Goal: Task Accomplishment & Management: Complete application form

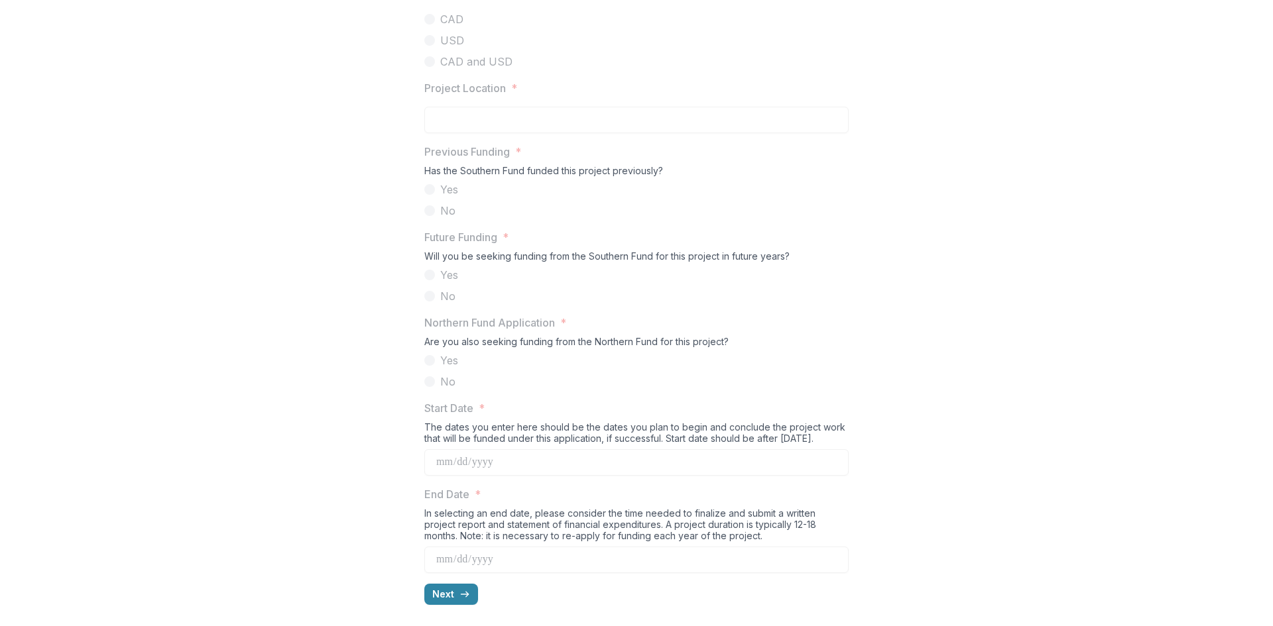
scroll to position [1129, 0]
drag, startPoint x: 535, startPoint y: 170, endPoint x: 656, endPoint y: 170, distance: 120.6
click at [659, 168] on div "Has the Southern Fund funded this project previously?" at bounding box center [636, 173] width 424 height 17
click at [551, 259] on div "Will you be seeking funding from the Southern Fund for this project in future y…" at bounding box center [636, 259] width 424 height 17
drag, startPoint x: 530, startPoint y: 255, endPoint x: 744, endPoint y: 241, distance: 214.5
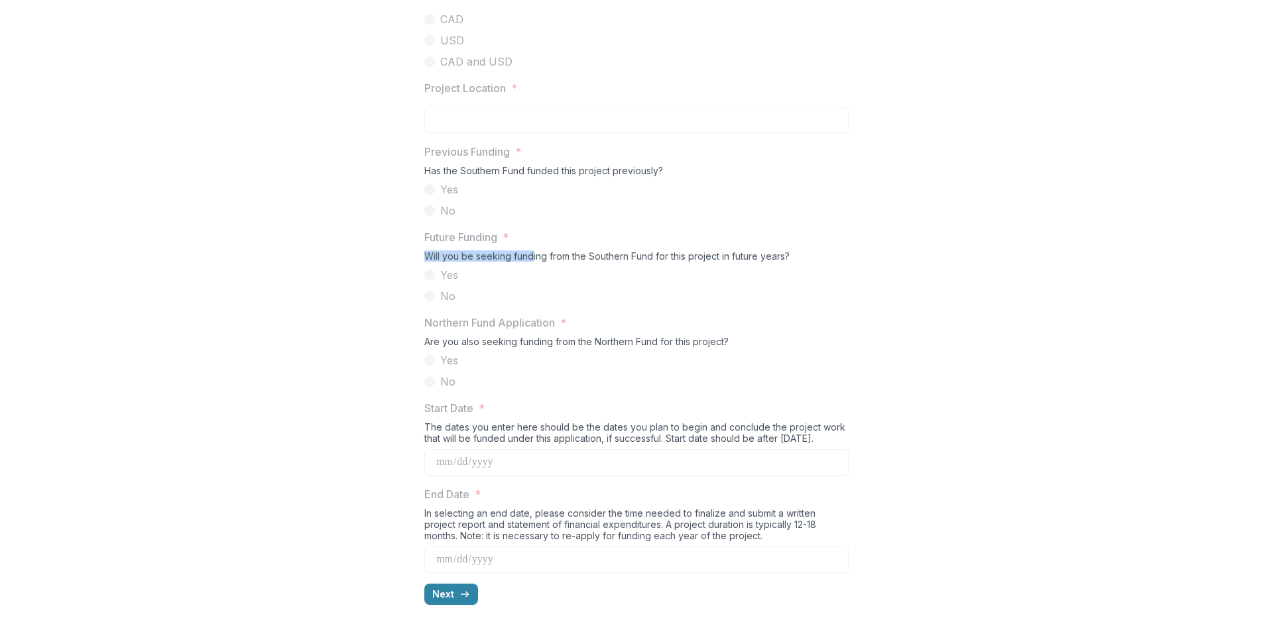
click at [744, 241] on div "Future Funding * Will you be seeking funding from the Southern Fund for this pr…" at bounding box center [636, 266] width 424 height 75
click at [744, 255] on div "Will you be seeking funding from the Southern Fund for this project in future y…" at bounding box center [636, 259] width 424 height 17
drag, startPoint x: 472, startPoint y: 342, endPoint x: 687, endPoint y: 336, distance: 215.5
click at [687, 336] on div "Are you also seeking funding from the Northern Fund for this project?" at bounding box center [636, 344] width 424 height 17
click at [688, 336] on div "Are you also seeking funding from the Northern Fund for this project?" at bounding box center [636, 344] width 424 height 17
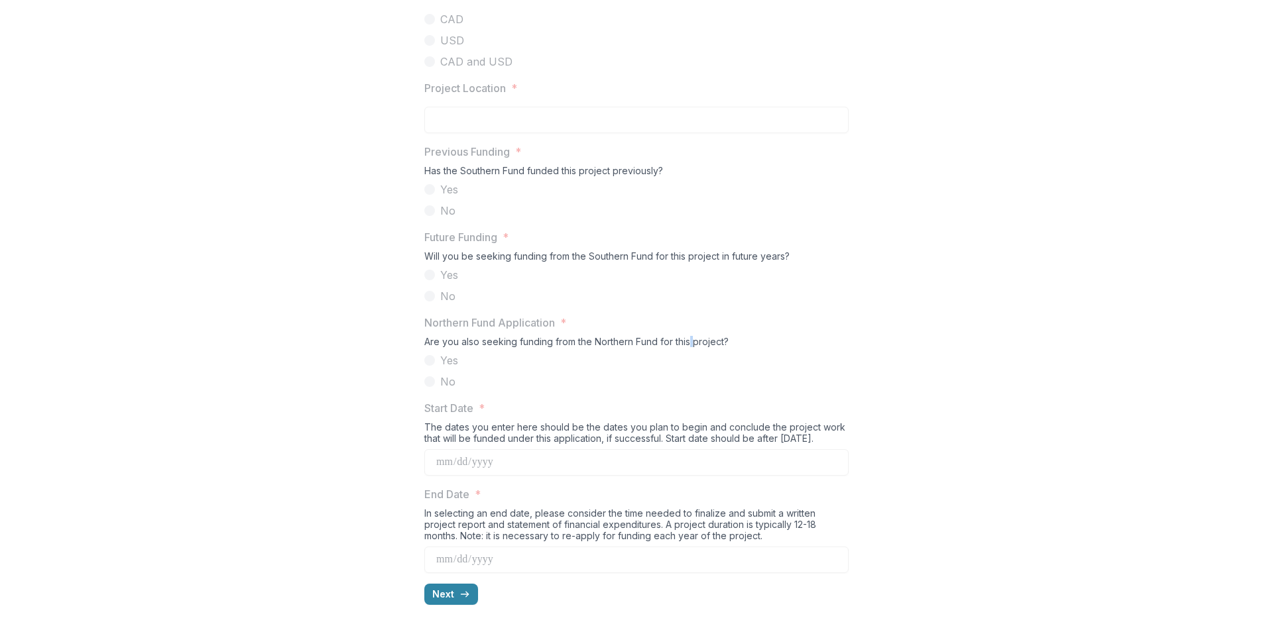
click at [688, 336] on div "Are you also seeking funding from the Northern Fund for this project?" at bounding box center [636, 344] width 424 height 17
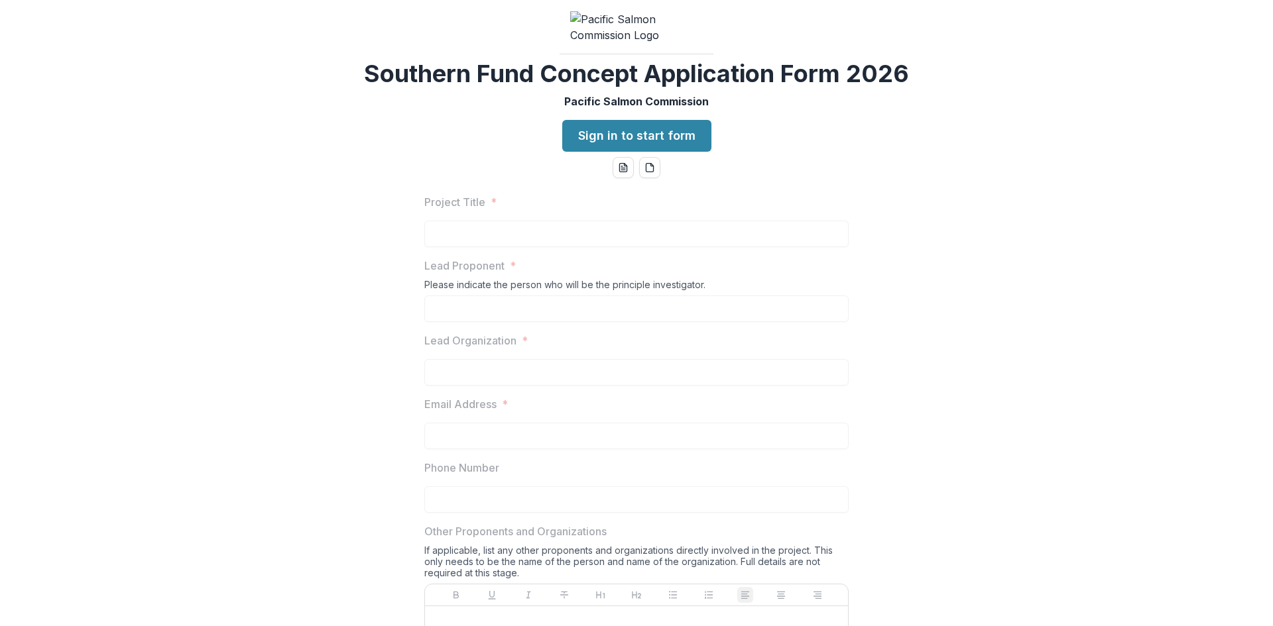
scroll to position [0, 0]
